Goal: Submit feedback/report problem: Submit feedback/report problem

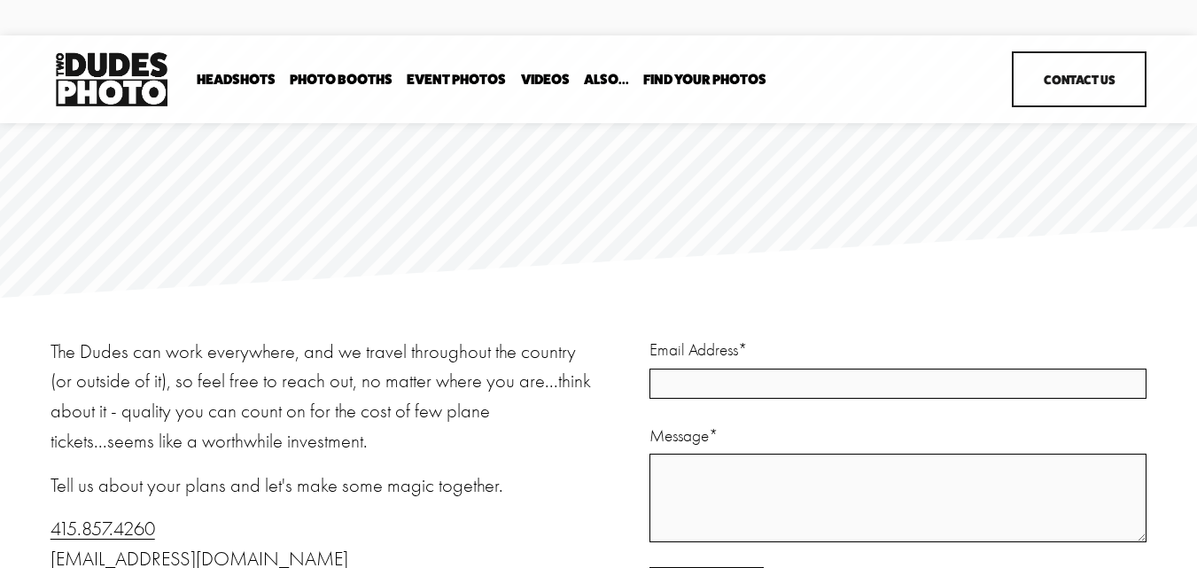
scroll to position [177, 0]
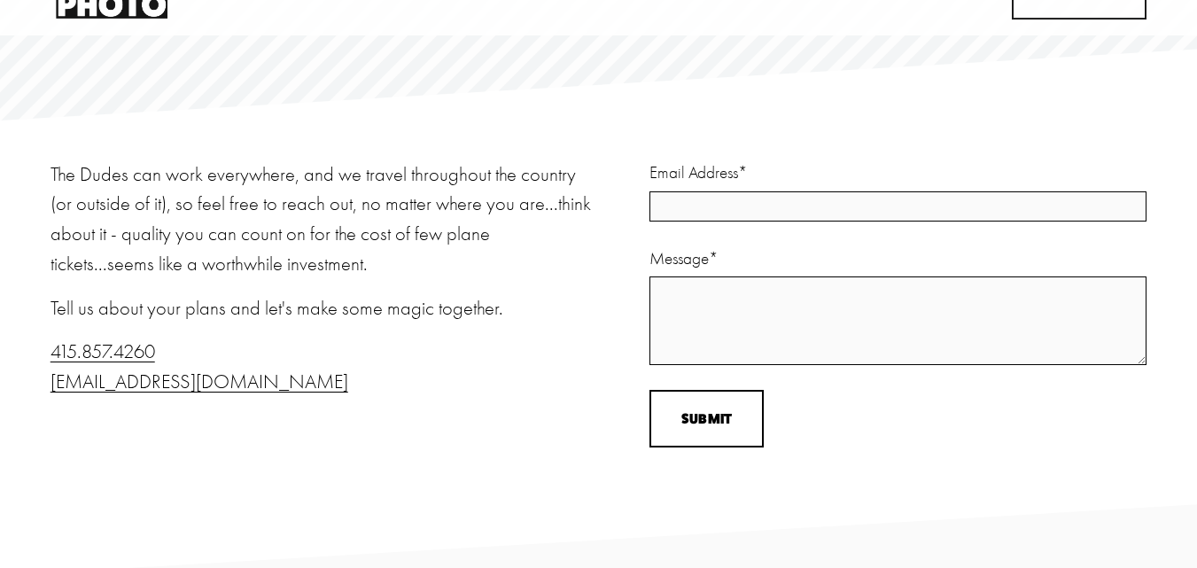
click at [707, 192] on div "Email Address *" at bounding box center [897, 192] width 497 height 65
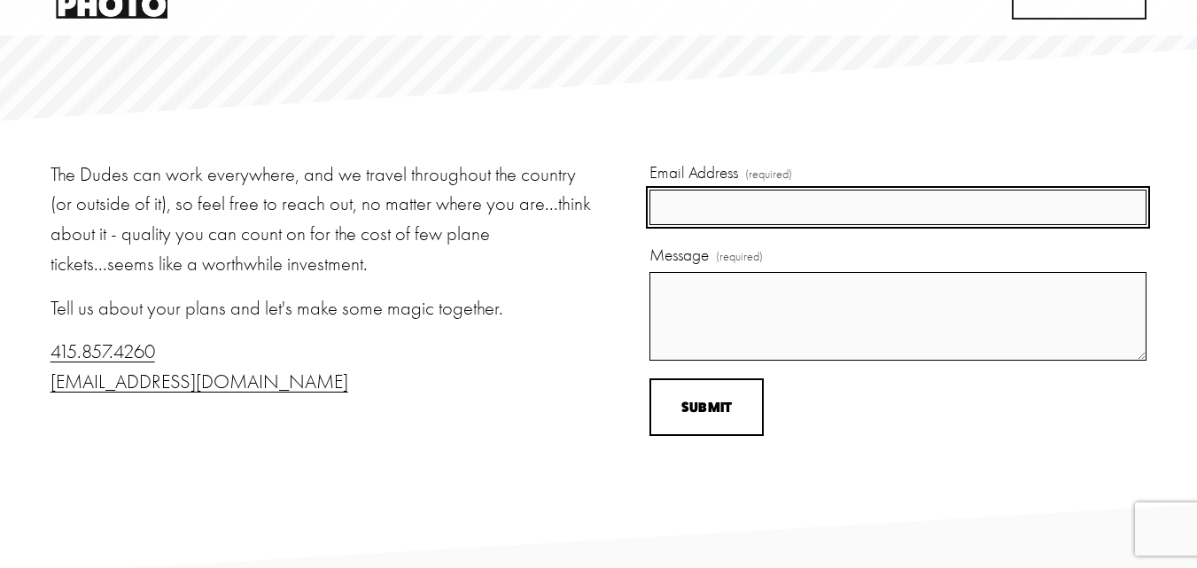
click at [709, 208] on input "Email Address (required)" at bounding box center [897, 208] width 497 height 36
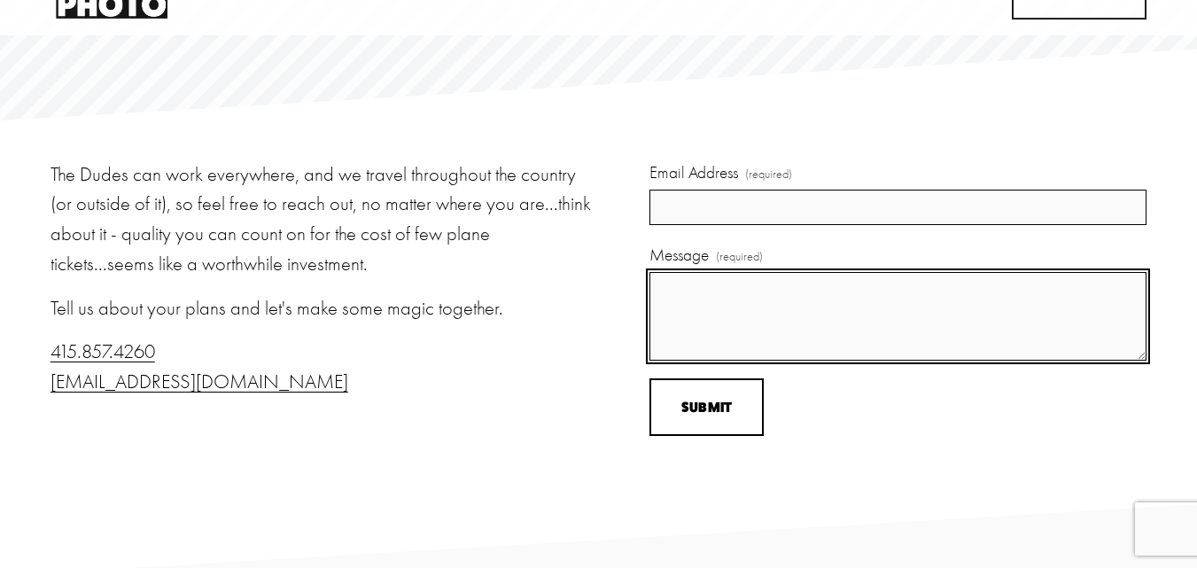
click at [697, 303] on textarea "Message (required)" at bounding box center [897, 316] width 497 height 89
paste textarea "Artificial Intelligence (AI) Optimization for your website ?"
type textarea "Artificial Intelligence (AI) Optimization for your website ?"
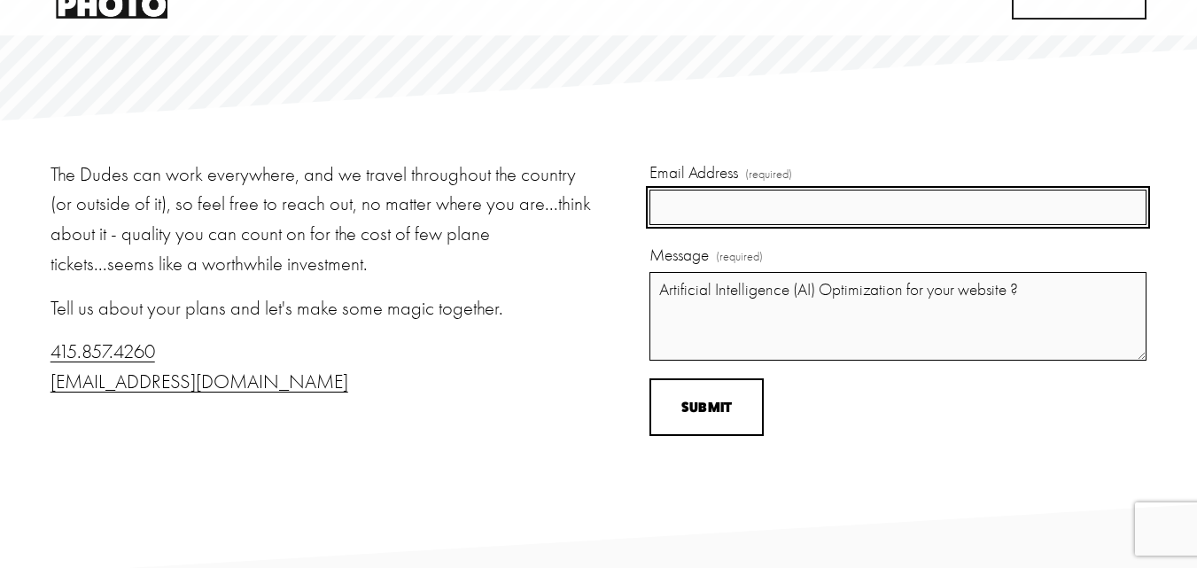
click at [720, 214] on input "Email Address (required)" at bounding box center [897, 208] width 497 height 36
type input "Maya Bowden"
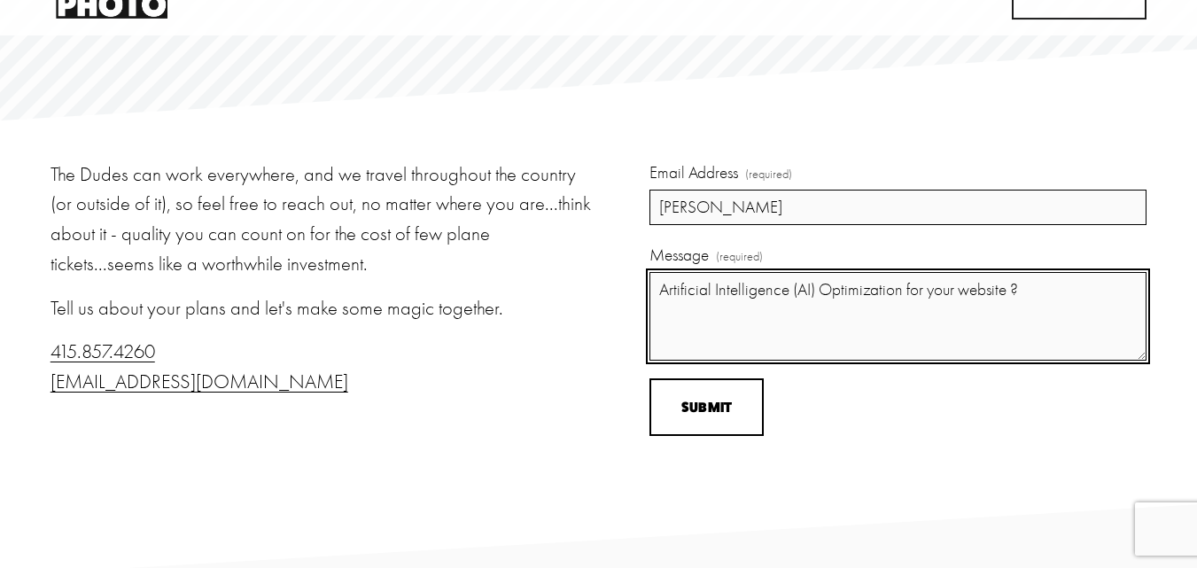
click at [713, 298] on textarea "Artificial Intelligence (AI) Optimization for your website ?" at bounding box center [897, 316] width 497 height 89
paste textarea "Hey there, I hope you are doing well. I was checking your website and saw you h…"
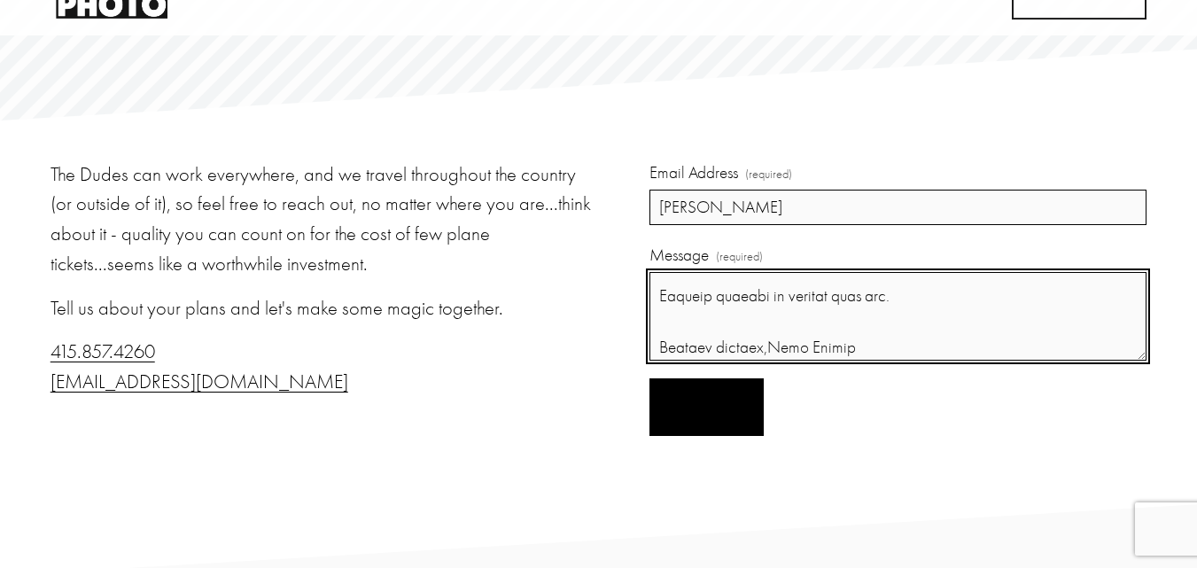
type textarea "Hey there, I hope you are doing well. I was checking your website and saw you h…"
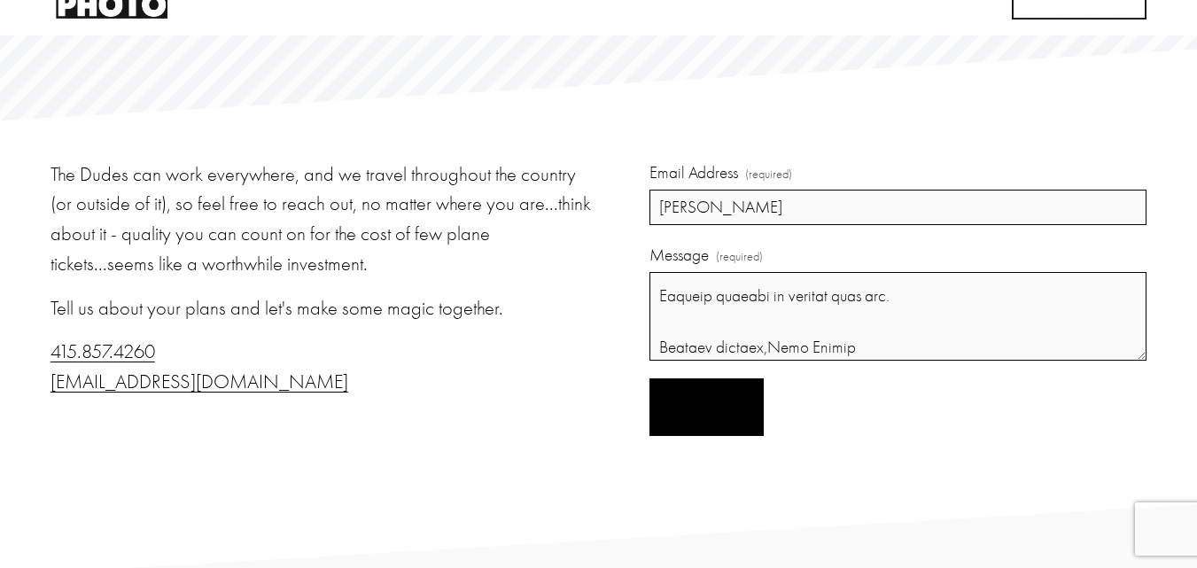
click at [700, 408] on span "Submit" at bounding box center [706, 407] width 51 height 17
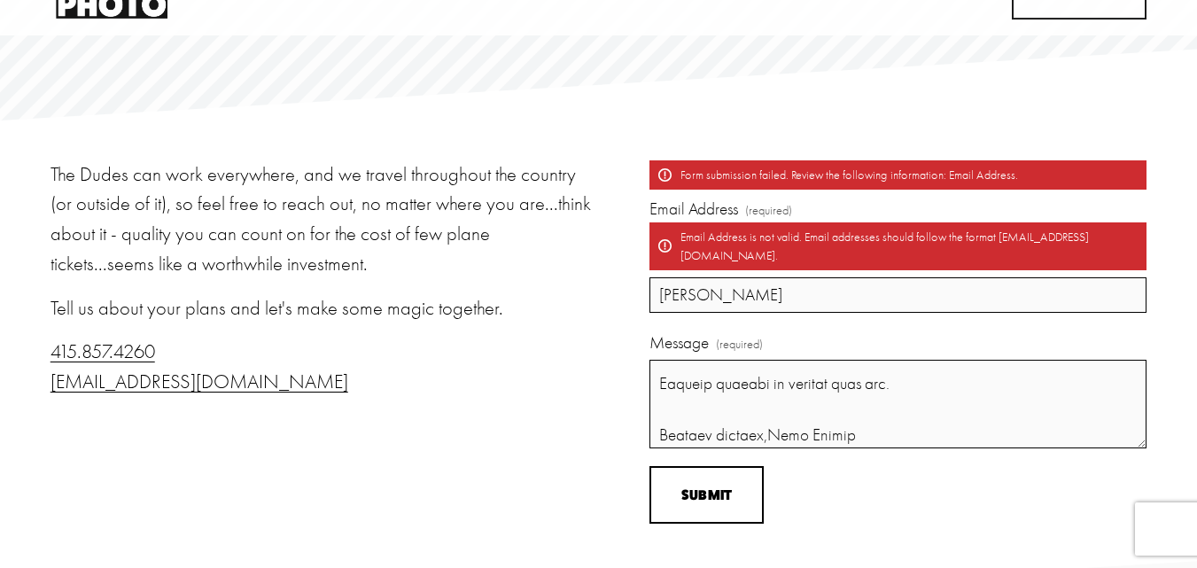
scroll to position [118, 0]
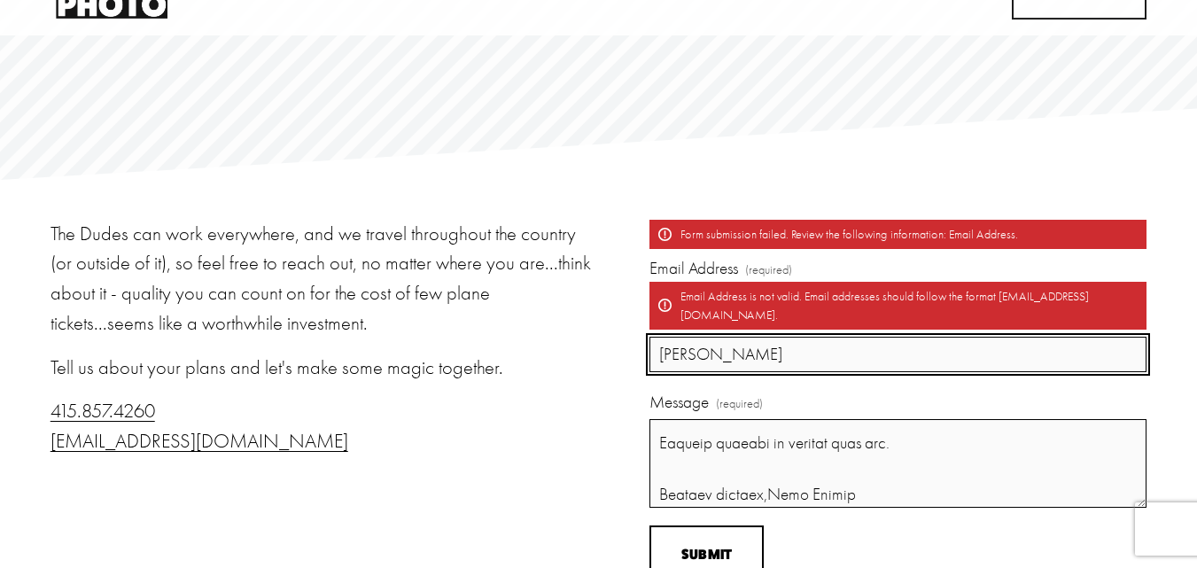
drag, startPoint x: 775, startPoint y: 338, endPoint x: 618, endPoint y: 338, distance: 157.7
click at [618, 338] on div "The Dudes can work everywhere, and we travel throughout the country (or outside…" at bounding box center [598, 401] width 1197 height 363
click at [783, 337] on input "Email Address (required) Email Address is not valid. Email addresses should fol…" at bounding box center [897, 355] width 497 height 36
click at [725, 345] on input "Email Address (required) Email Address is not valid. Email addresses should fol…" at bounding box center [897, 355] width 497 height 36
paste input "mayabowden124@gmail.com"
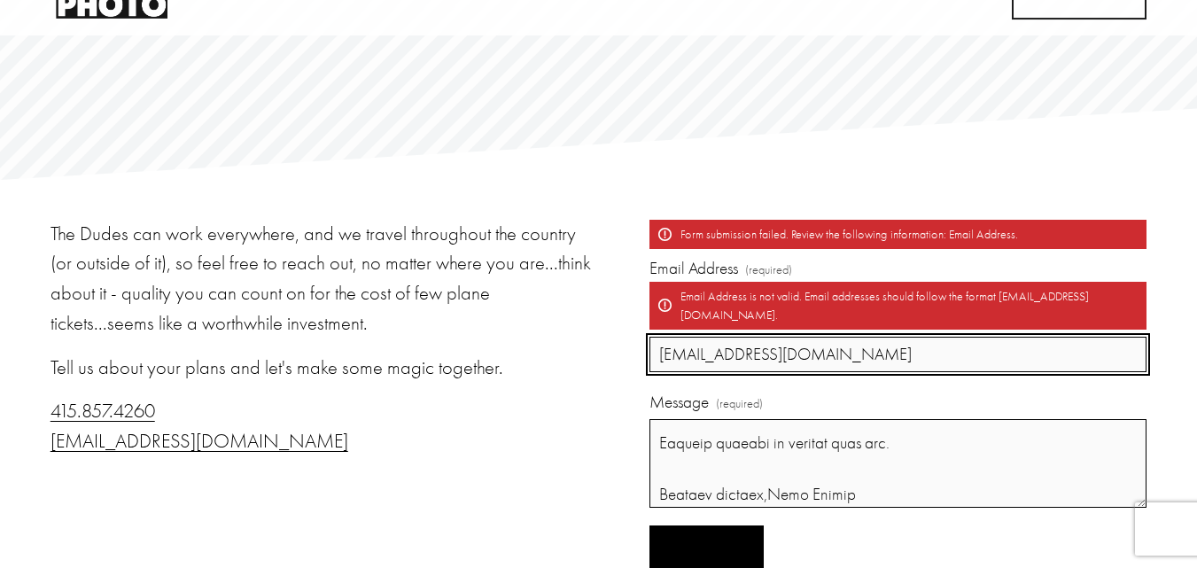
type input "mayabowden124@gmail.com"
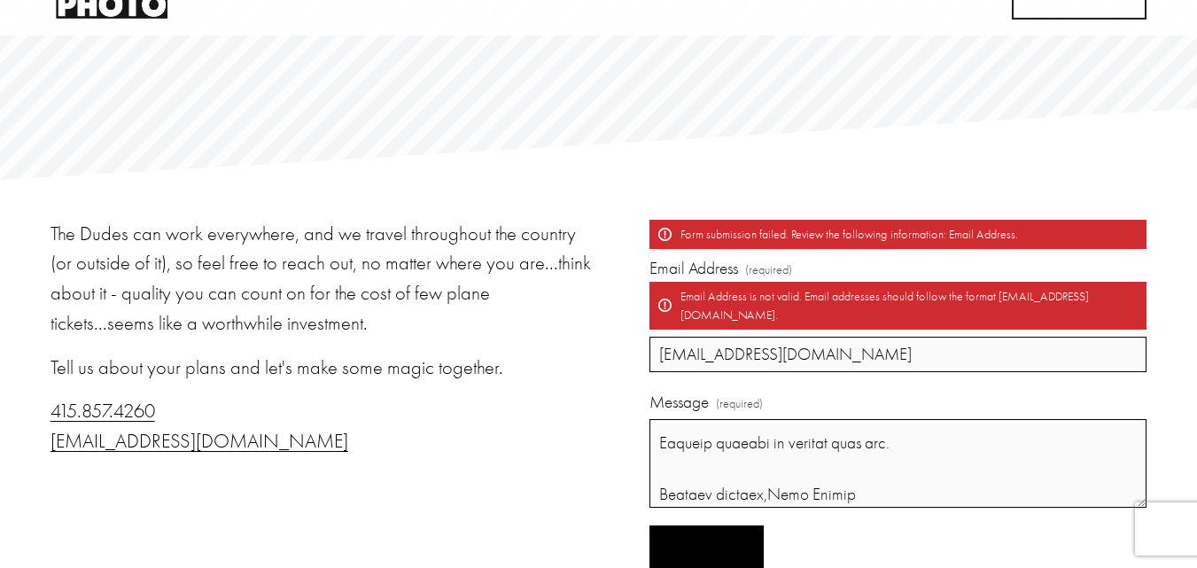
click at [697, 527] on button "Submit Submit" at bounding box center [706, 554] width 114 height 58
